Goal: Navigation & Orientation: Find specific page/section

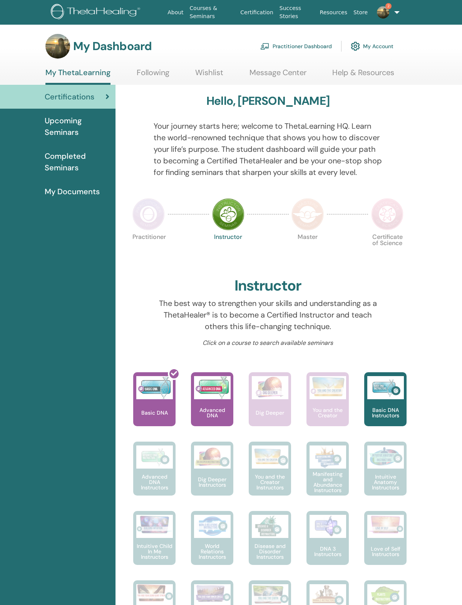
scroll to position [19, 0]
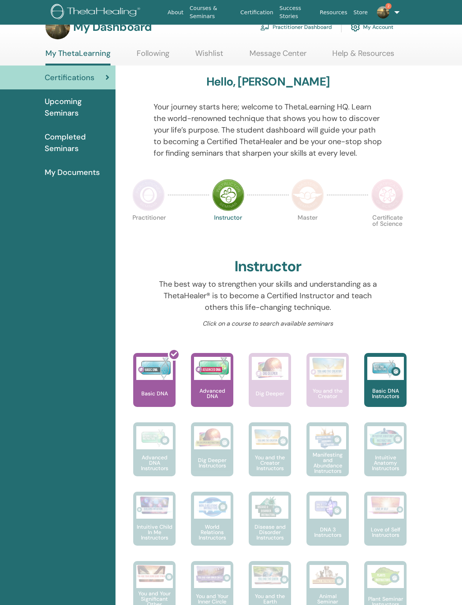
click at [151, 198] on img at bounding box center [148, 195] width 32 height 32
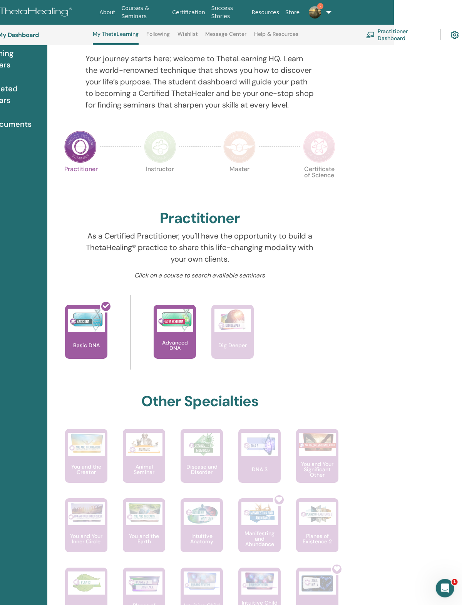
scroll to position [87, 67]
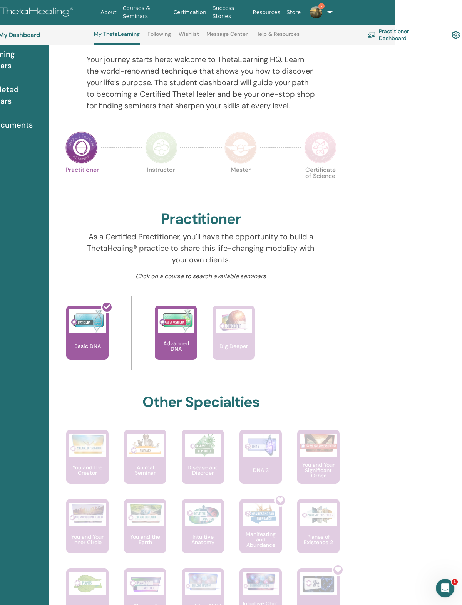
click at [134, 8] on link "Courses & Seminars" at bounding box center [145, 12] width 51 height 22
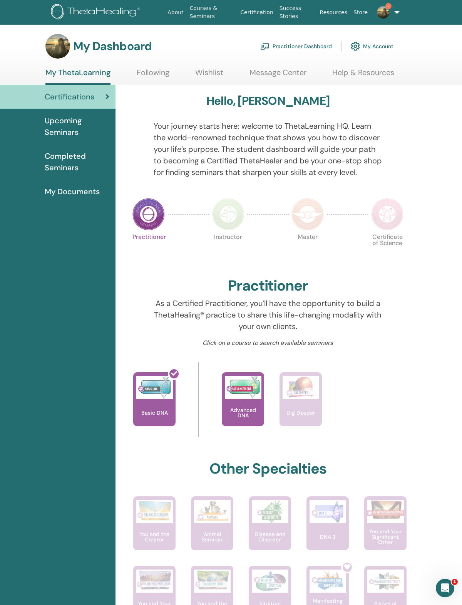
click at [200, 74] on link "Wishlist" at bounding box center [209, 75] width 28 height 15
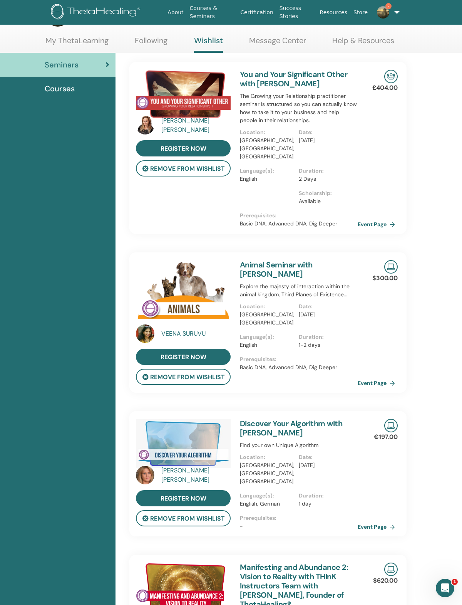
click at [315, 14] on img at bounding box center [383, 12] width 12 height 12
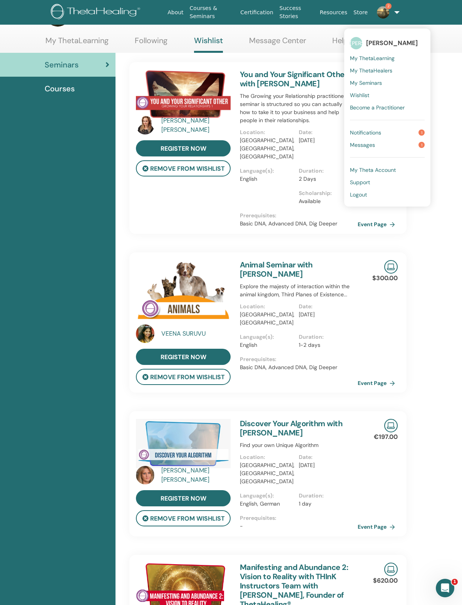
click at [315, 134] on span "Notifications" at bounding box center [365, 132] width 31 height 7
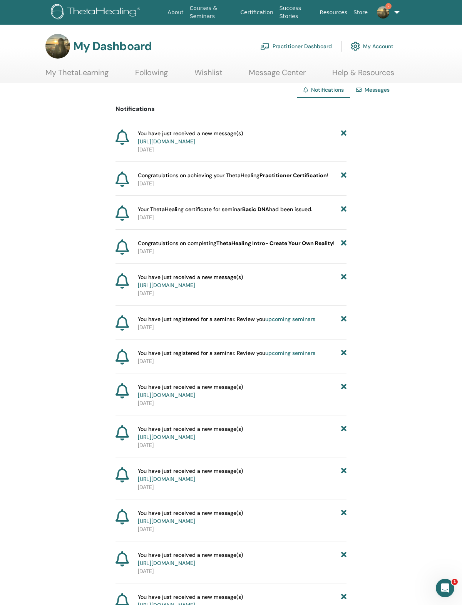
click at [170, 145] on link "https://member.thetahealing.com/message-center/messages/77a2d0db-a404-4417-b548…" at bounding box center [166, 141] width 57 height 7
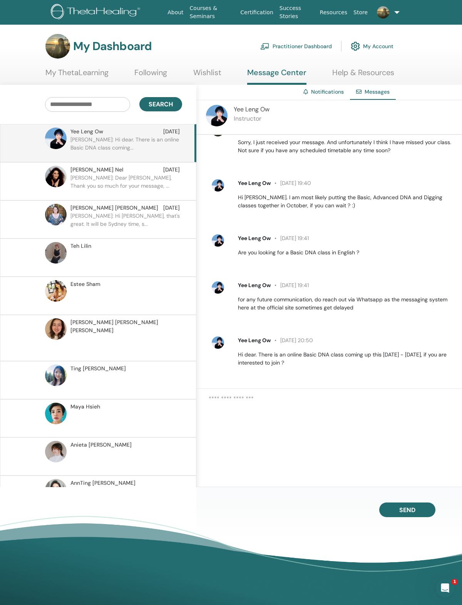
scroll to position [478, 0]
click at [243, 113] on span "Yee Leng Ow" at bounding box center [252, 109] width 36 height 8
click at [203, 70] on link "Wishlist" at bounding box center [207, 75] width 28 height 15
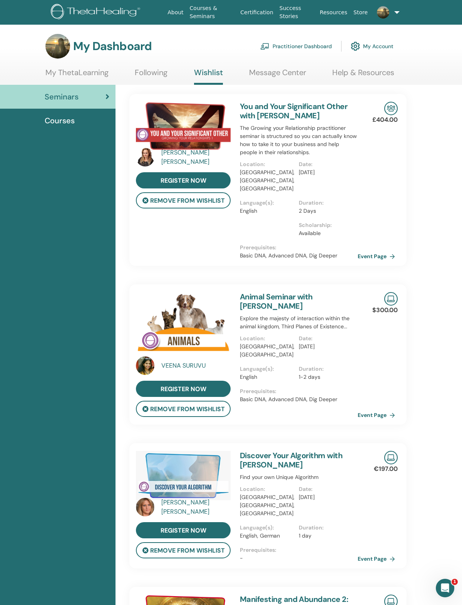
click at [148, 71] on link "Following" at bounding box center [151, 75] width 33 height 15
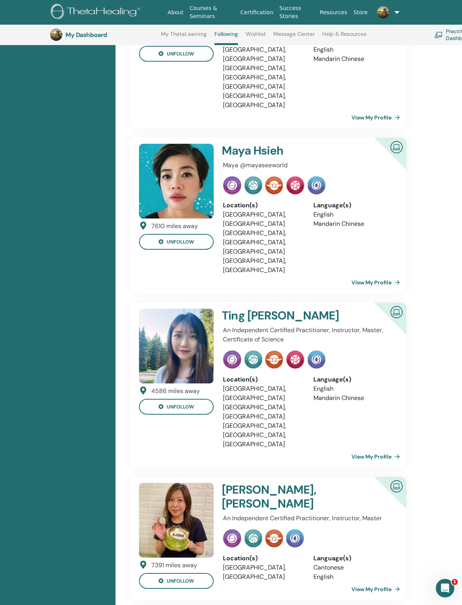
scroll to position [1131, 0]
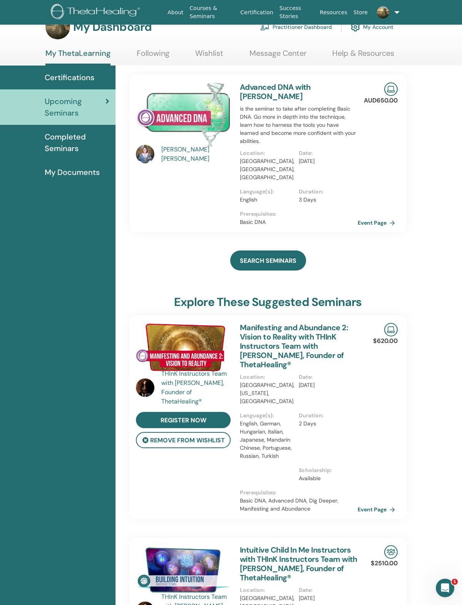
click at [151, 58] on link "Following" at bounding box center [153, 56] width 33 height 15
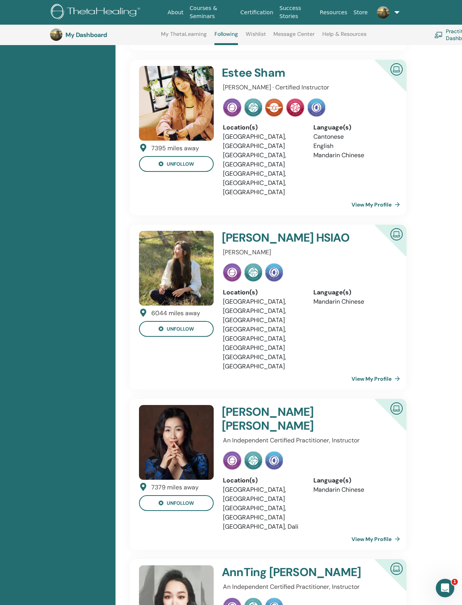
scroll to position [2041, 0]
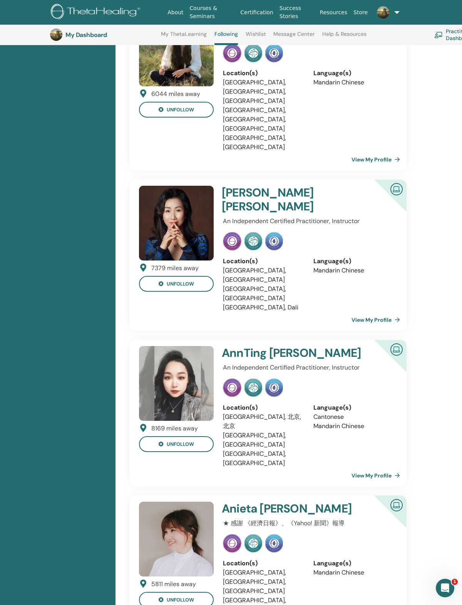
scroll to position [2272, 0]
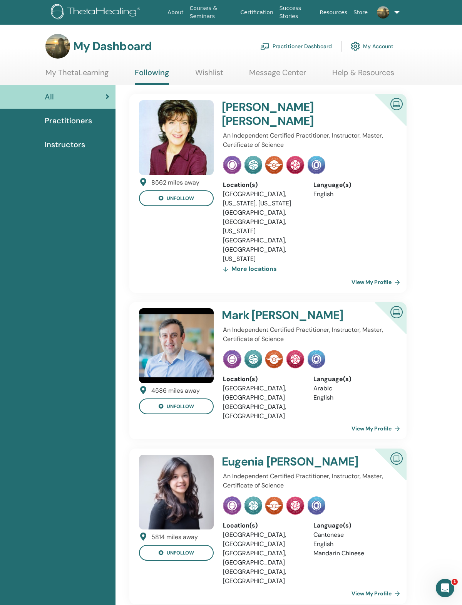
click at [62, 122] on span "Practitioners" at bounding box center [68, 121] width 47 height 12
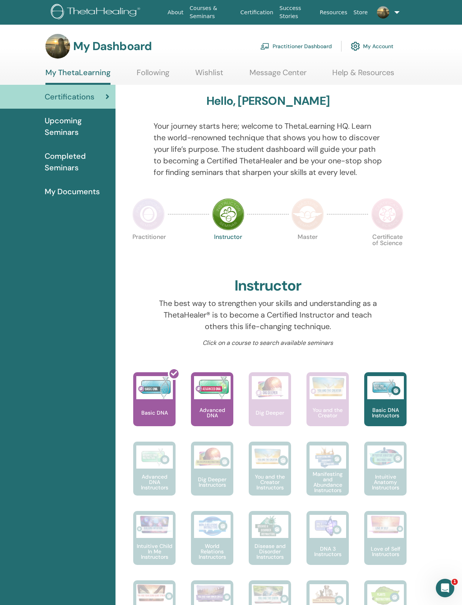
click at [49, 168] on span "Completed Seminars" at bounding box center [77, 161] width 65 height 23
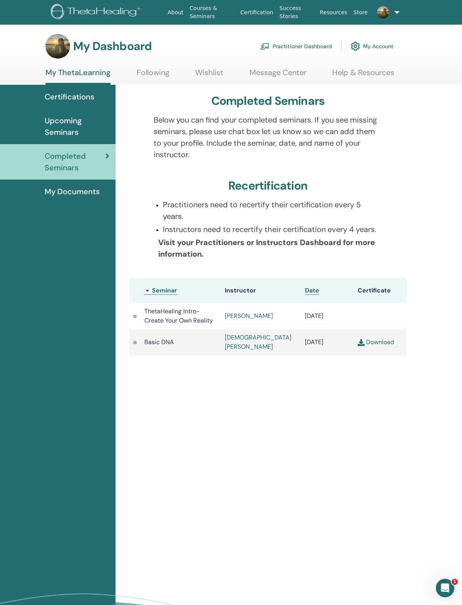
click at [68, 121] on span "Upcoming Seminars" at bounding box center [77, 126] width 65 height 23
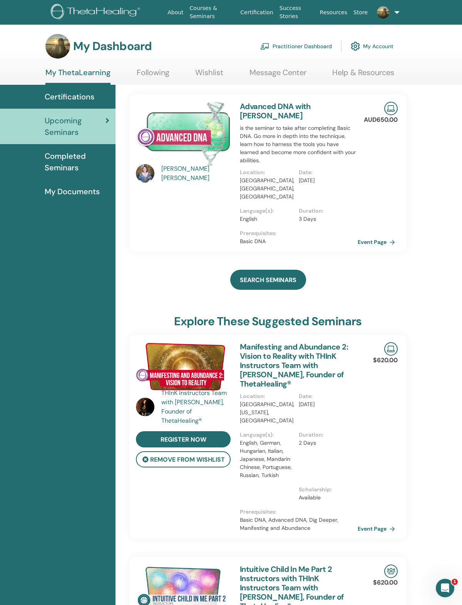
click at [73, 197] on span "My Documents" at bounding box center [72, 192] width 55 height 12
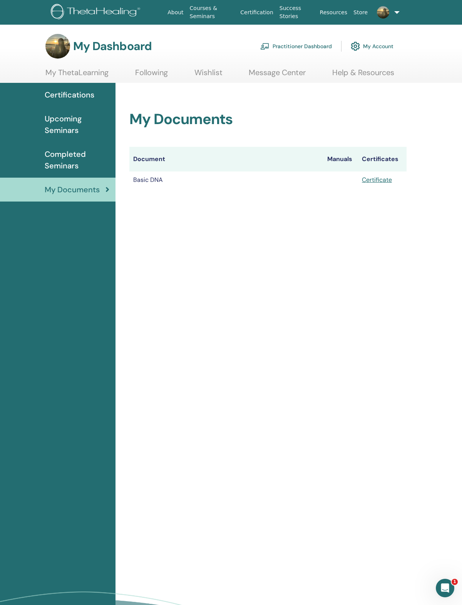
click at [51, 132] on span "Upcoming Seminars" at bounding box center [77, 124] width 65 height 23
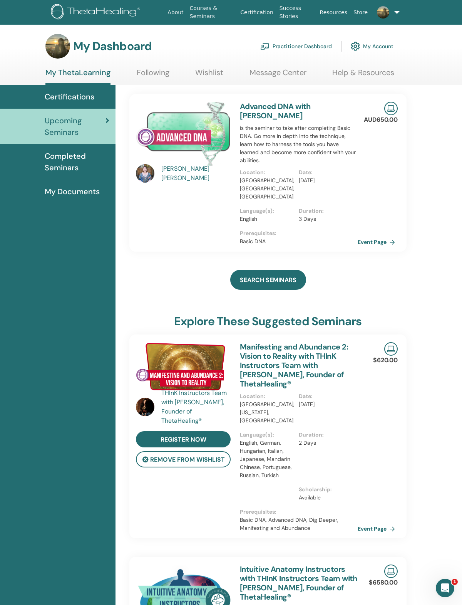
click at [213, 71] on link "Wishlist" at bounding box center [209, 75] width 28 height 15
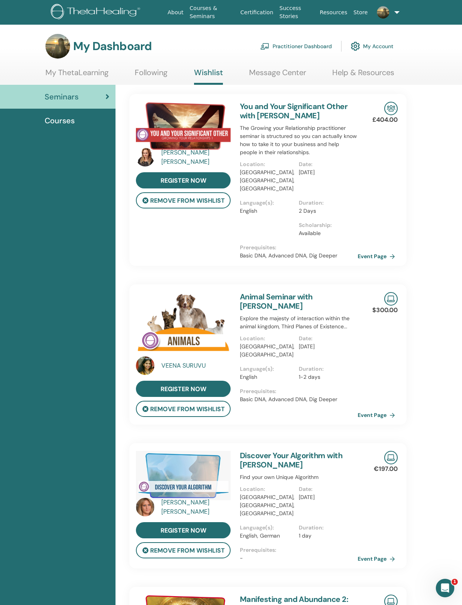
click at [310, 46] on link "Practitioner Dashboard" at bounding box center [296, 46] width 72 height 17
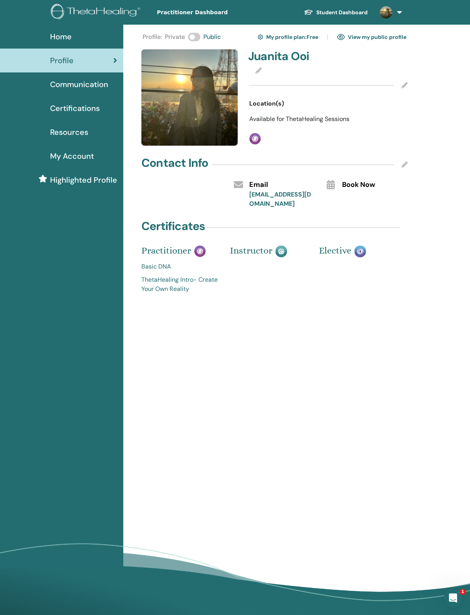
click at [319, 16] on link "Student Dashboard" at bounding box center [336, 12] width 76 height 14
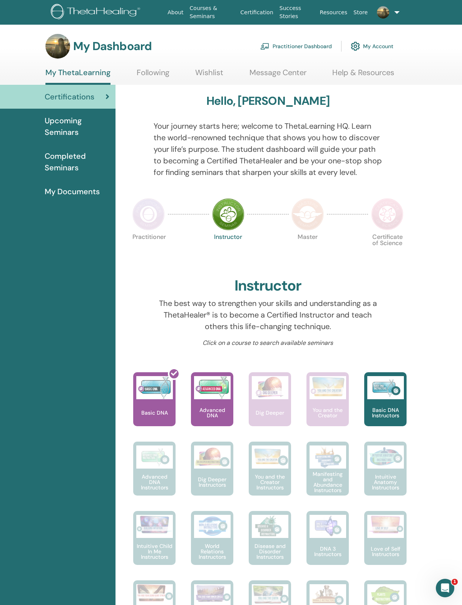
click at [203, 78] on link "Wishlist" at bounding box center [209, 75] width 28 height 15
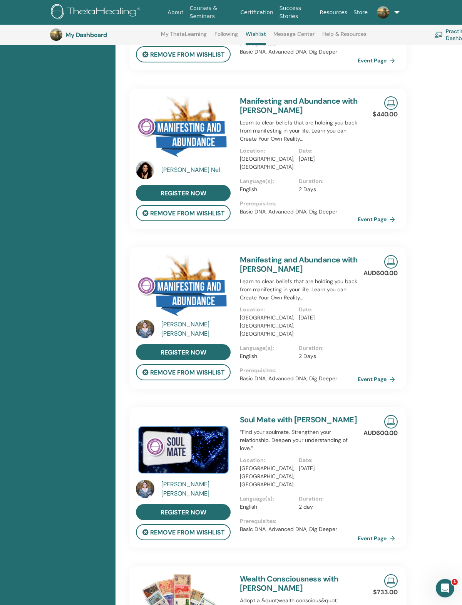
scroll to position [1592, 0]
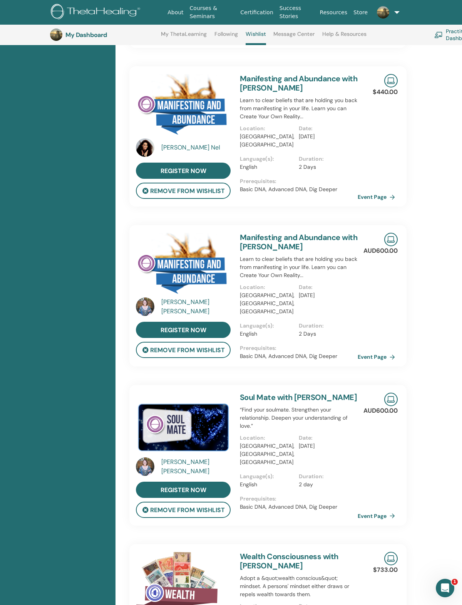
click at [194, 305] on div "Kristen Cooper" at bounding box center [196, 306] width 71 height 18
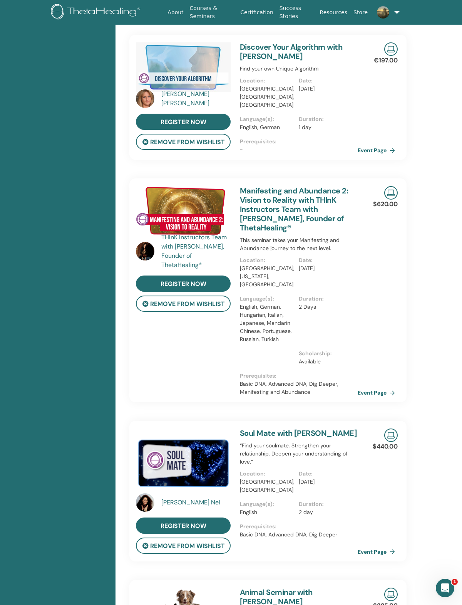
scroll to position [37, 0]
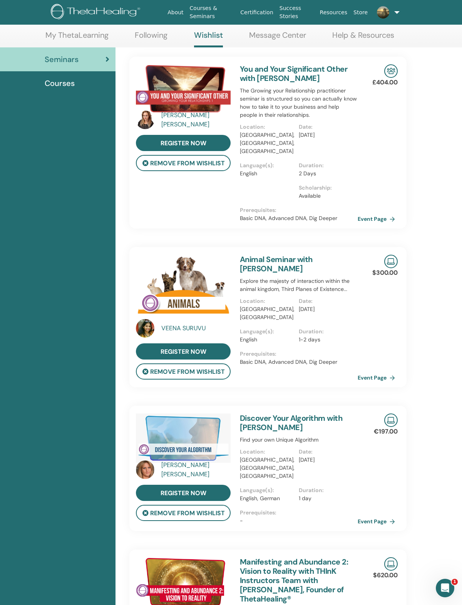
click at [268, 34] on link "Message Center" at bounding box center [277, 37] width 57 height 15
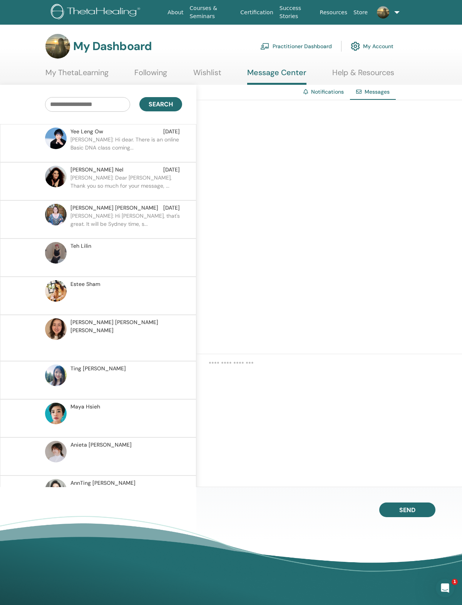
click at [204, 69] on link "Wishlist" at bounding box center [207, 75] width 28 height 15
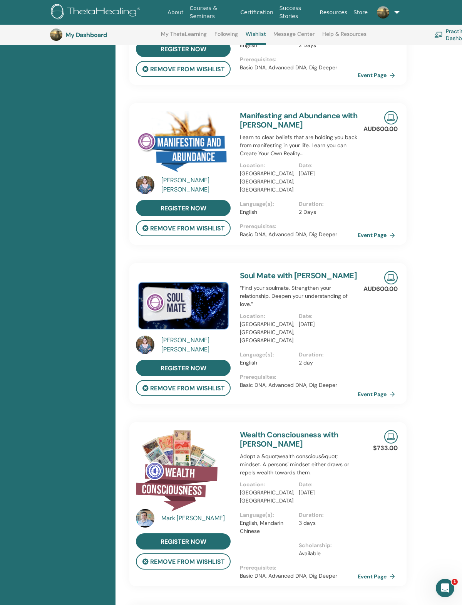
scroll to position [1714, 0]
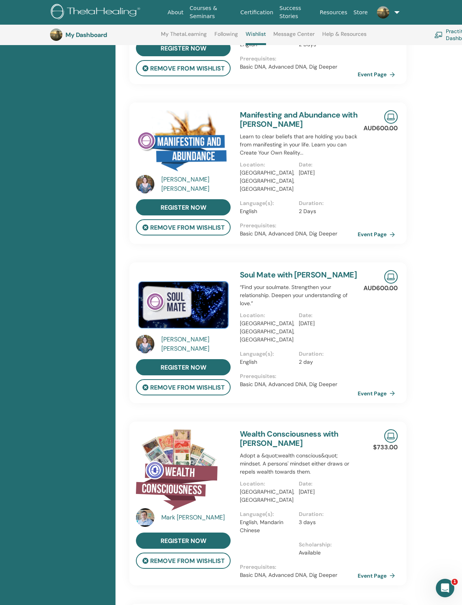
click at [192, 184] on div "Kristen Cooper" at bounding box center [196, 184] width 71 height 18
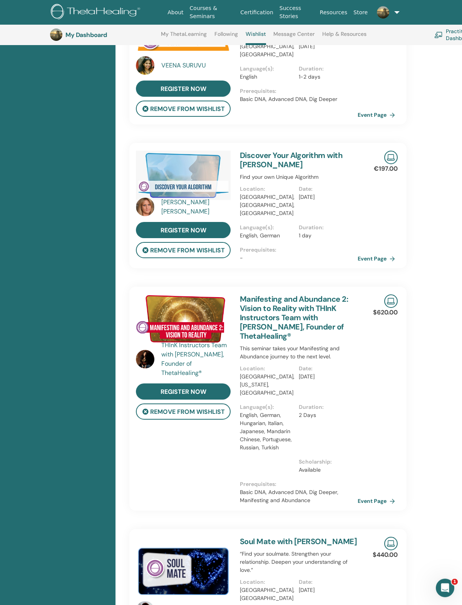
scroll to position [37, 0]
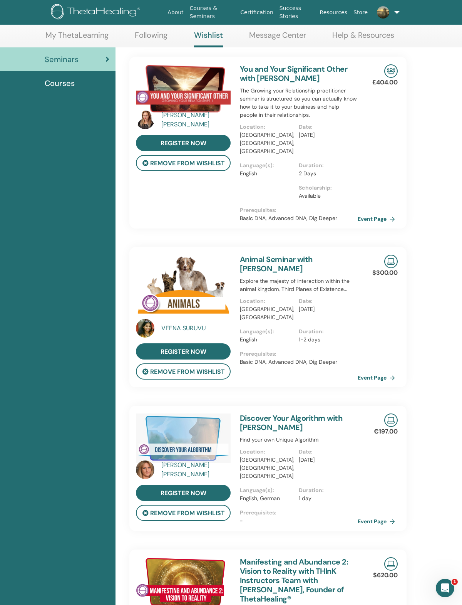
click at [152, 27] on section "My Dashboard Practitioner Dashboard My Account My ThetaLearning Following Wishl…" at bounding box center [231, 22] width 462 height 51
click at [155, 34] on link "Following" at bounding box center [151, 37] width 33 height 15
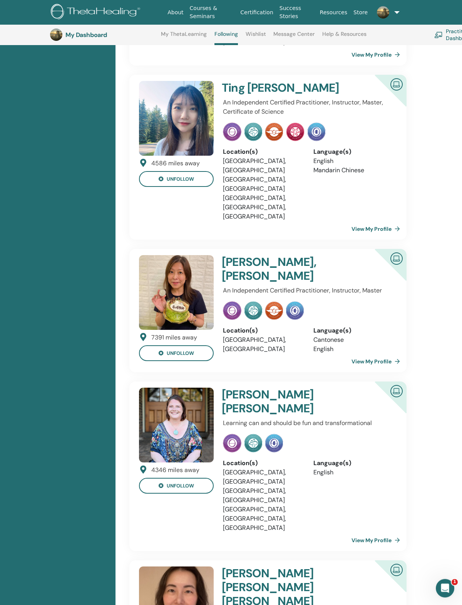
scroll to position [1359, 0]
click at [375, 532] on link "View My Profile" at bounding box center [378, 539] width 52 height 15
